Goal: Obtain resource: Download file/media

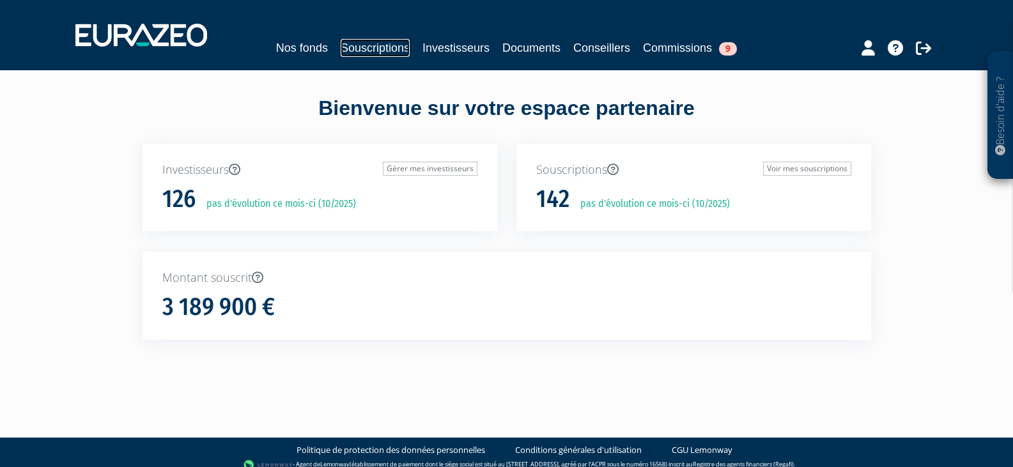
click at [380, 49] on link "Souscriptions" at bounding box center [375, 48] width 69 height 18
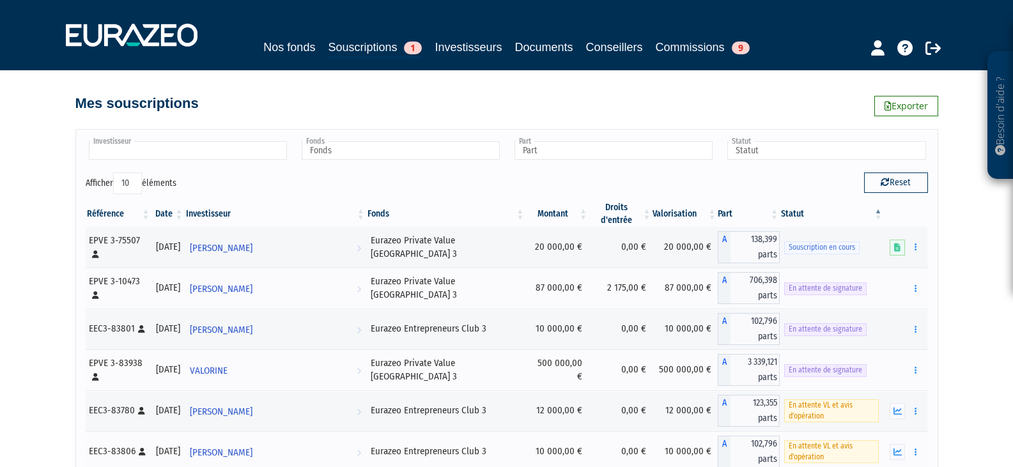
click at [158, 148] on input "text" at bounding box center [188, 150] width 198 height 19
type input "ems"
click at [118, 171] on li "EMS HOLDING" at bounding box center [187, 171] width 202 height 16
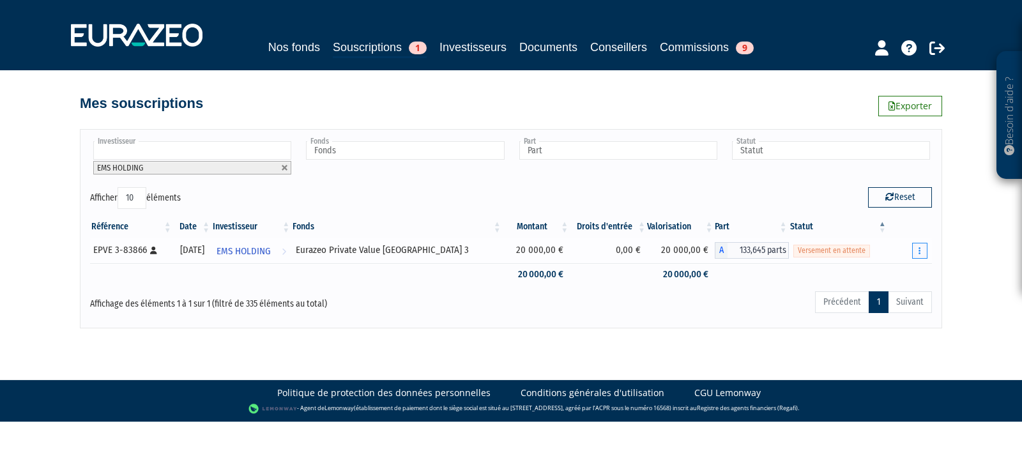
click at [917, 248] on button "button" at bounding box center [920, 251] width 15 height 16
click at [883, 271] on link "Documents" at bounding box center [876, 273] width 95 height 21
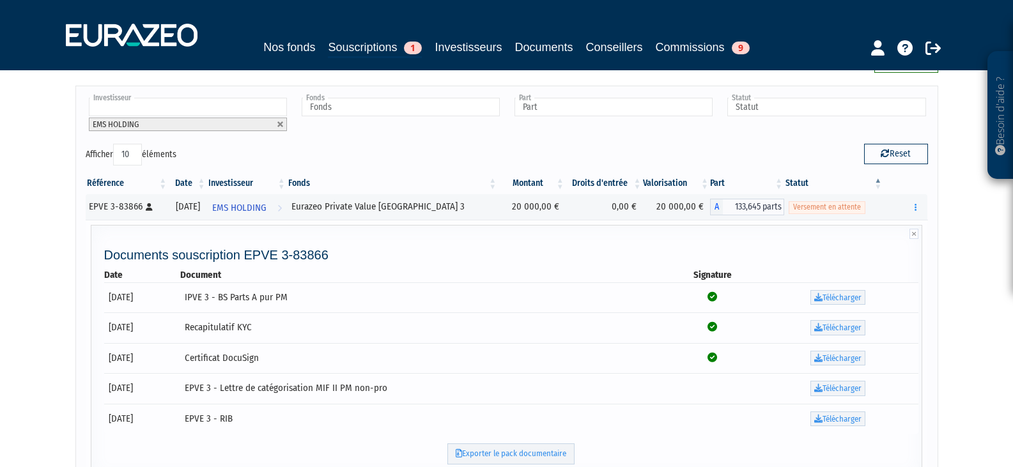
scroll to position [64, 0]
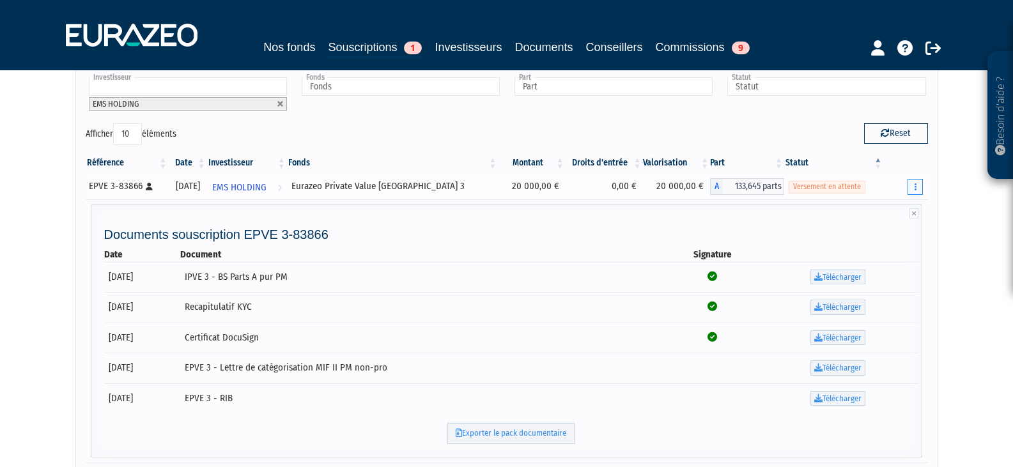
click at [915, 185] on icon "button" at bounding box center [915, 187] width 2 height 8
drag, startPoint x: 911, startPoint y: 197, endPoint x: 892, endPoint y: 234, distance: 41.7
click at [907, 195] on div "Documents Réaliser le versement Rachat libre" at bounding box center [914, 187] width 15 height 16
click at [915, 186] on icon "button" at bounding box center [915, 187] width 2 height 8
click at [832, 233] on icon at bounding box center [835, 233] width 6 height 8
